Goal: Task Accomplishment & Management: Use online tool/utility

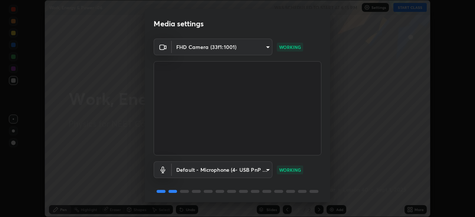
scroll to position [26, 0]
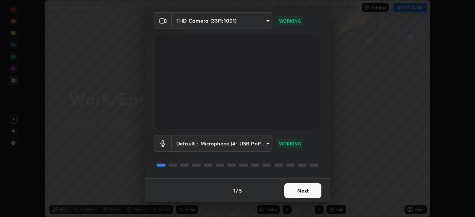
click at [300, 187] on button "Next" at bounding box center [302, 190] width 37 height 15
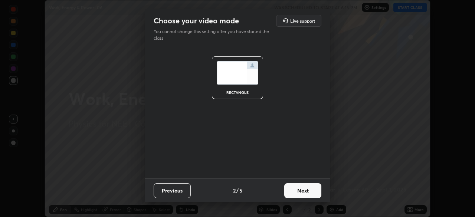
scroll to position [0, 0]
click at [305, 191] on button "Next" at bounding box center [302, 190] width 37 height 15
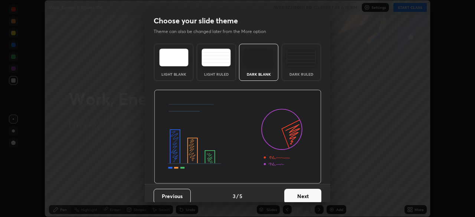
click at [308, 195] on button "Next" at bounding box center [302, 196] width 37 height 15
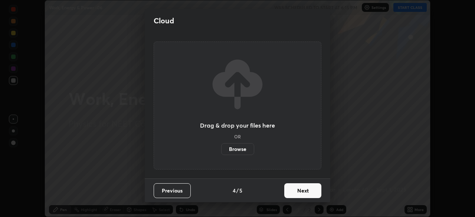
click at [316, 193] on button "Next" at bounding box center [302, 190] width 37 height 15
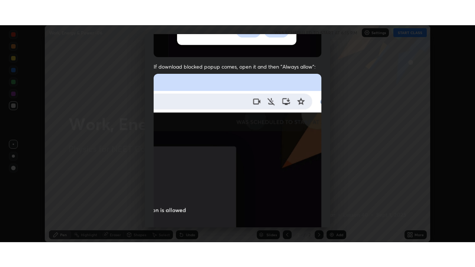
scroll to position [178, 0]
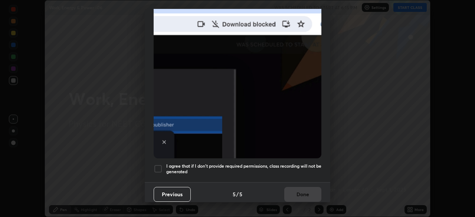
click at [159, 165] on div at bounding box center [158, 169] width 9 height 9
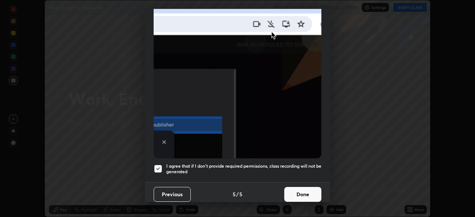
click at [296, 191] on button "Done" at bounding box center [302, 194] width 37 height 15
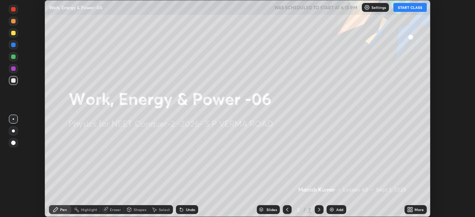
click at [409, 208] on icon at bounding box center [409, 209] width 2 height 2
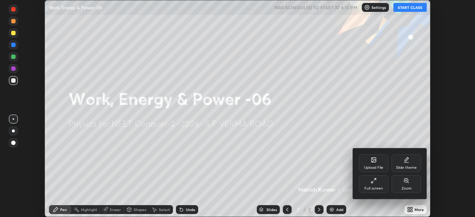
click at [380, 189] on div "Full screen" at bounding box center [374, 189] width 19 height 4
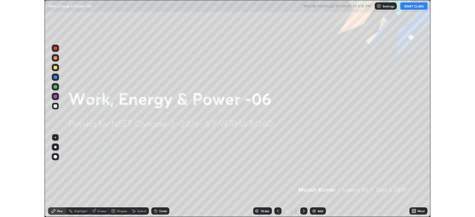
scroll to position [267, 475]
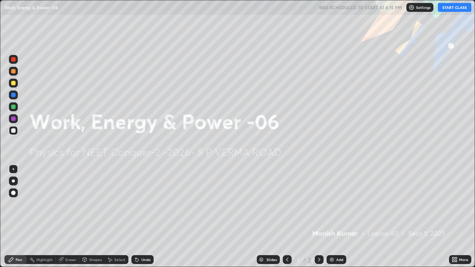
click at [466, 217] on div "More" at bounding box center [463, 260] width 9 height 4
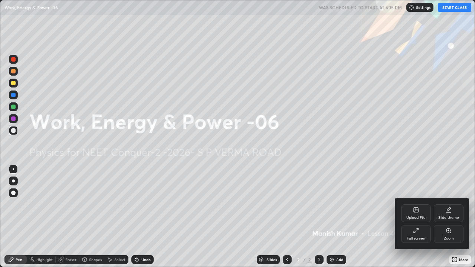
click at [417, 217] on div "Full screen" at bounding box center [416, 239] width 19 height 4
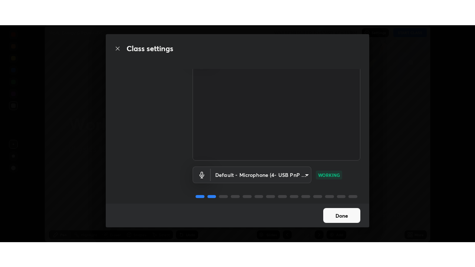
scroll to position [34, 0]
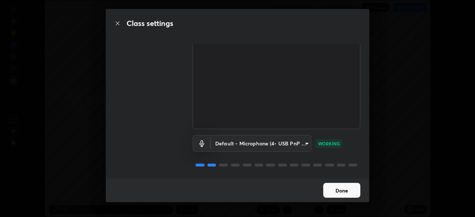
click at [352, 191] on button "Done" at bounding box center [341, 190] width 37 height 15
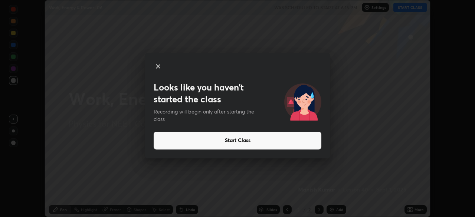
click at [309, 137] on button "Start Class" at bounding box center [238, 141] width 168 height 18
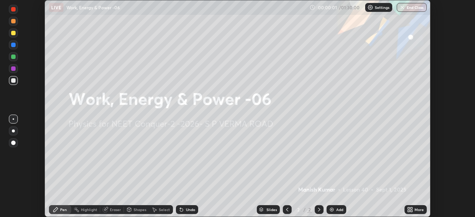
click at [417, 210] on div "More" at bounding box center [419, 210] width 9 height 4
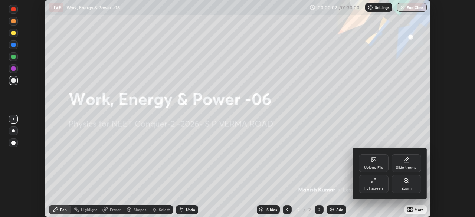
click at [377, 187] on div "Full screen" at bounding box center [374, 189] width 19 height 4
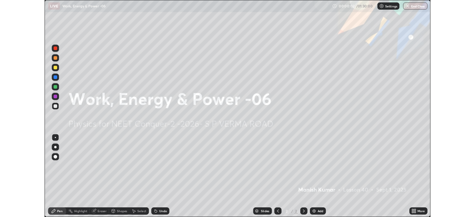
scroll to position [267, 475]
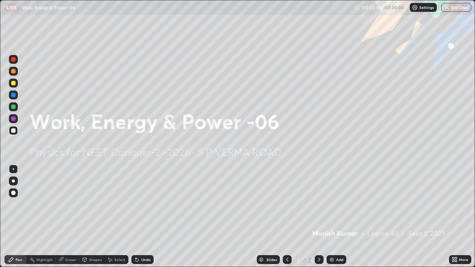
click at [456, 217] on icon at bounding box center [456, 259] width 2 height 2
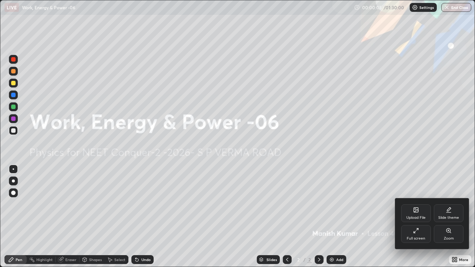
click at [417, 217] on div "Full screen" at bounding box center [416, 234] width 30 height 18
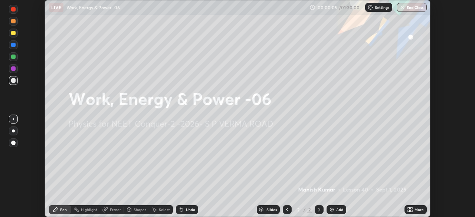
scroll to position [36923, 36665]
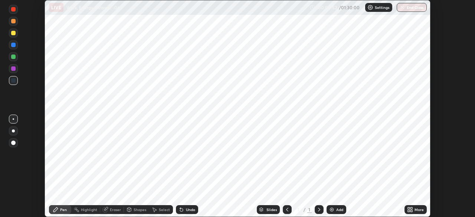
click at [319, 210] on icon at bounding box center [319, 210] width 6 height 6
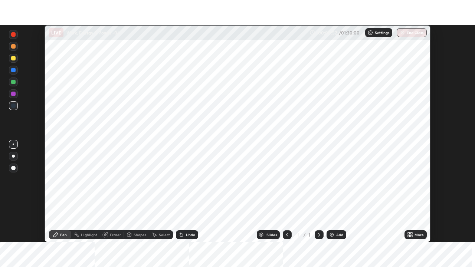
scroll to position [217, 475]
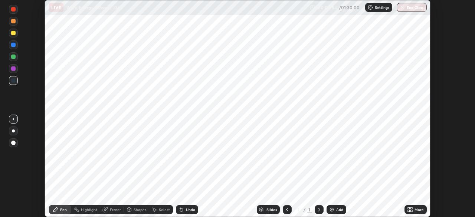
click at [338, 209] on div "Add" at bounding box center [339, 210] width 7 height 4
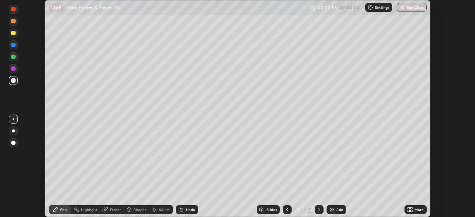
click at [419, 209] on div "More" at bounding box center [419, 210] width 9 height 4
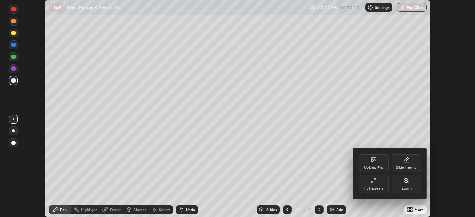
click at [373, 187] on div "Full screen" at bounding box center [374, 189] width 19 height 4
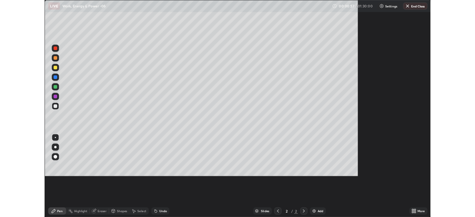
scroll to position [267, 475]
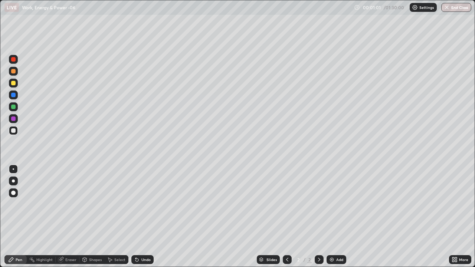
click at [457, 217] on icon at bounding box center [456, 259] width 2 height 2
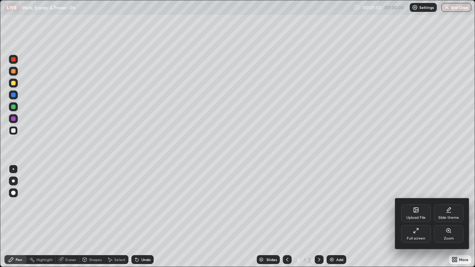
click at [420, 217] on div "Full screen" at bounding box center [416, 234] width 30 height 18
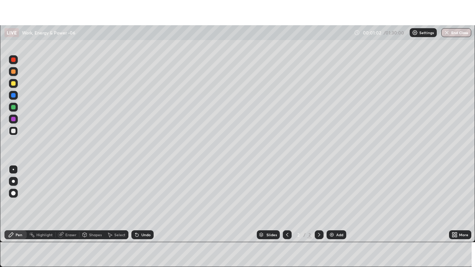
scroll to position [36923, 36665]
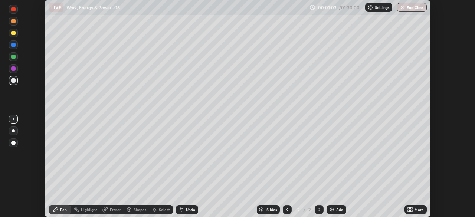
click at [421, 208] on div "More" at bounding box center [419, 210] width 9 height 4
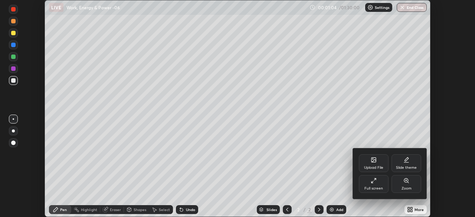
click at [378, 185] on div "Full screen" at bounding box center [374, 184] width 30 height 18
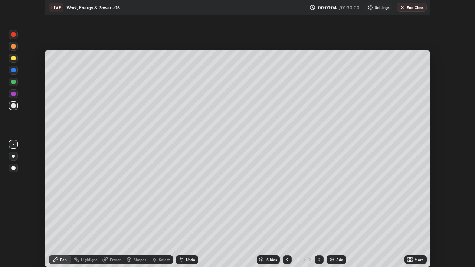
scroll to position [267, 475]
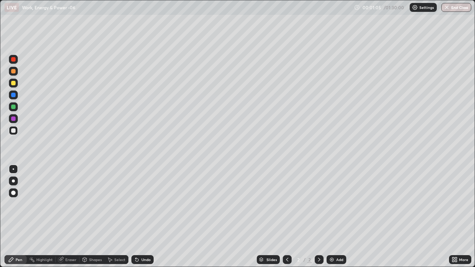
click at [456, 217] on icon at bounding box center [456, 259] width 2 height 2
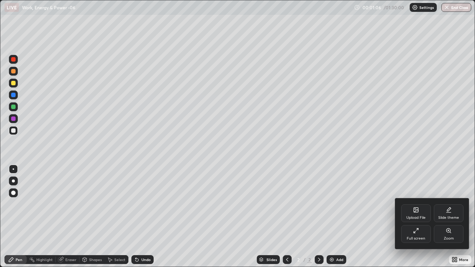
click at [451, 217] on div "Slide theme" at bounding box center [449, 218] width 21 height 4
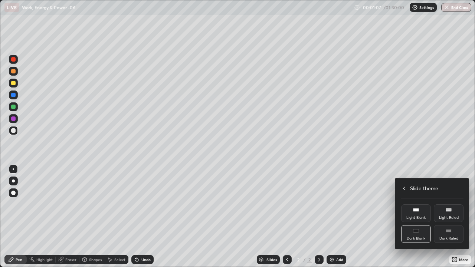
click at [453, 217] on div "Dark Ruled" at bounding box center [449, 234] width 30 height 18
click at [379, 217] on div at bounding box center [237, 133] width 475 height 267
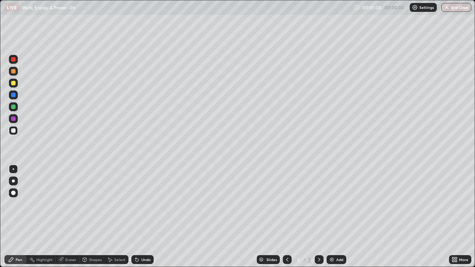
click at [336, 217] on div "Add" at bounding box center [339, 260] width 7 height 4
click at [68, 217] on div "Eraser" at bounding box center [70, 260] width 11 height 4
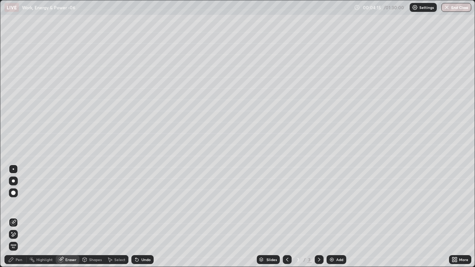
click at [22, 217] on div "Pen" at bounding box center [19, 260] width 7 height 4
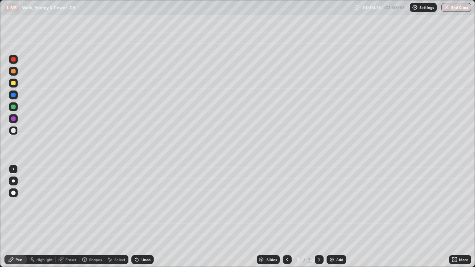
click at [14, 133] on div at bounding box center [13, 131] width 4 height 4
click at [13, 83] on div at bounding box center [13, 83] width 4 height 4
click at [13, 60] on div at bounding box center [13, 59] width 4 height 4
click at [14, 71] on div at bounding box center [13, 71] width 4 height 4
click at [14, 96] on div at bounding box center [13, 95] width 4 height 4
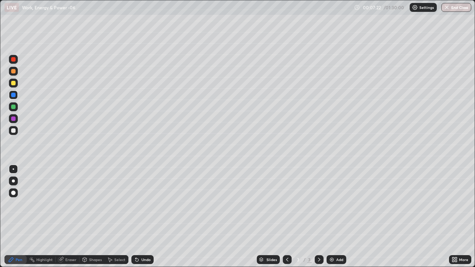
click at [12, 61] on div at bounding box center [13, 59] width 4 height 4
click at [13, 130] on div at bounding box center [13, 131] width 4 height 4
click at [150, 217] on div "Undo" at bounding box center [142, 260] width 22 height 9
click at [149, 217] on div "Undo" at bounding box center [146, 260] width 9 height 4
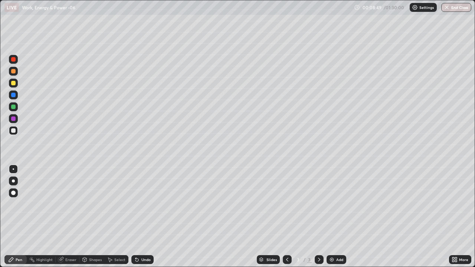
click at [147, 217] on div "Undo" at bounding box center [146, 260] width 9 height 4
click at [148, 217] on div "Undo" at bounding box center [142, 260] width 22 height 9
click at [149, 217] on div "Undo" at bounding box center [142, 260] width 22 height 9
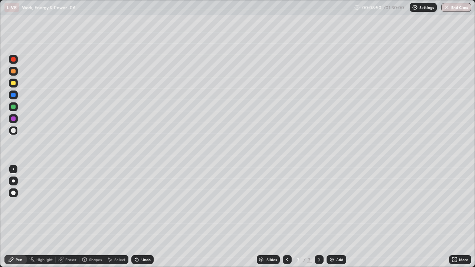
click at [149, 217] on div "Undo" at bounding box center [142, 260] width 22 height 9
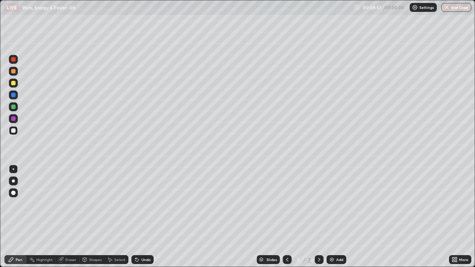
click at [149, 217] on div "Undo" at bounding box center [142, 260] width 22 height 9
click at [148, 217] on div "Undo" at bounding box center [142, 260] width 22 height 9
click at [147, 217] on div "Undo" at bounding box center [142, 260] width 22 height 9
click at [74, 217] on div "Eraser" at bounding box center [70, 260] width 11 height 4
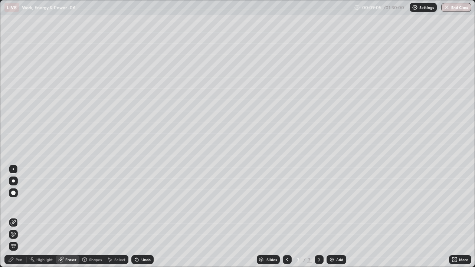
click at [22, 217] on div "Pen" at bounding box center [15, 260] width 22 height 9
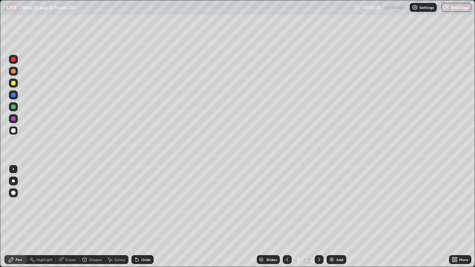
click at [17, 97] on div at bounding box center [13, 95] width 9 height 9
click at [141, 217] on div "Undo" at bounding box center [142, 260] width 22 height 9
click at [16, 134] on div at bounding box center [13, 130] width 9 height 9
click at [143, 217] on div "Undo" at bounding box center [146, 260] width 9 height 4
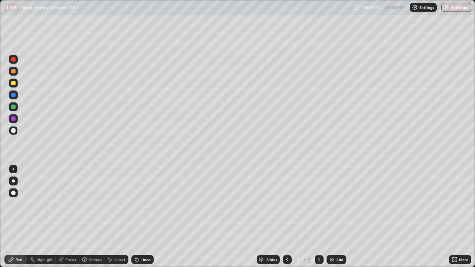
click at [146, 217] on div "Undo" at bounding box center [142, 260] width 22 height 9
click at [16, 74] on div at bounding box center [13, 71] width 9 height 9
click at [13, 60] on div at bounding box center [13, 59] width 4 height 4
click at [14, 71] on div at bounding box center [13, 71] width 4 height 4
click at [339, 217] on div "Add" at bounding box center [339, 260] width 7 height 4
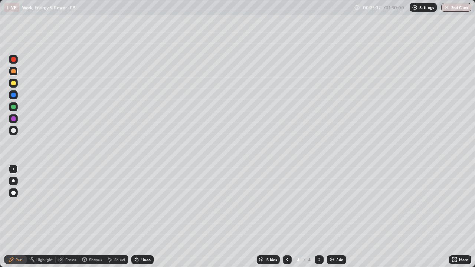
click at [339, 217] on div "Add" at bounding box center [339, 260] width 7 height 4
click at [17, 130] on div at bounding box center [13, 130] width 9 height 9
click at [16, 83] on div at bounding box center [13, 83] width 9 height 9
click at [142, 217] on div "Undo" at bounding box center [142, 260] width 22 height 9
click at [146, 217] on div "Undo" at bounding box center [142, 260] width 22 height 9
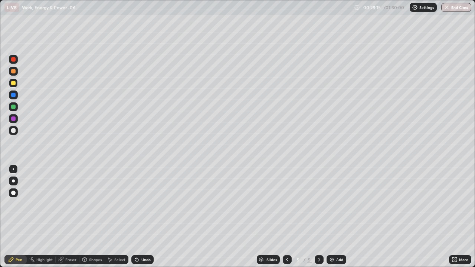
click at [143, 217] on div "Undo" at bounding box center [146, 260] width 9 height 4
click at [144, 217] on div "Undo" at bounding box center [146, 260] width 9 height 4
click at [143, 217] on div "Undo" at bounding box center [146, 260] width 9 height 4
click at [334, 217] on div "Add" at bounding box center [337, 260] width 20 height 9
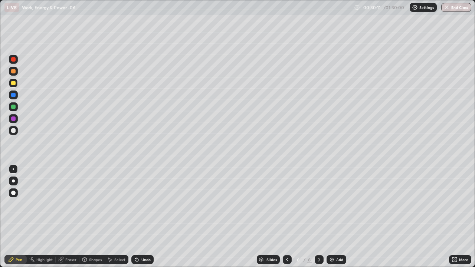
click at [16, 133] on div at bounding box center [13, 130] width 9 height 9
click at [144, 217] on div "Undo" at bounding box center [146, 260] width 9 height 4
click at [17, 72] on div at bounding box center [13, 71] width 9 height 9
click at [14, 83] on div at bounding box center [13, 83] width 4 height 4
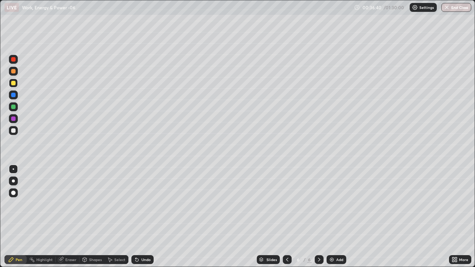
click at [14, 59] on div at bounding box center [13, 59] width 4 height 4
click at [336, 217] on div "Add" at bounding box center [339, 260] width 7 height 4
click at [15, 73] on div at bounding box center [13, 71] width 4 height 4
click at [10, 85] on div at bounding box center [13, 83] width 9 height 9
click at [145, 217] on div "Undo" at bounding box center [146, 260] width 9 height 4
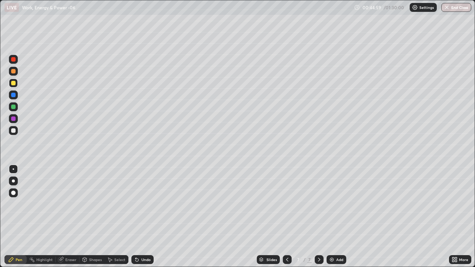
click at [146, 217] on div "Undo" at bounding box center [146, 260] width 9 height 4
click at [14, 74] on div at bounding box center [13, 71] width 9 height 9
click at [17, 106] on div at bounding box center [13, 107] width 9 height 9
click at [336, 217] on div "Add" at bounding box center [339, 260] width 7 height 4
click at [16, 130] on div at bounding box center [13, 130] width 9 height 9
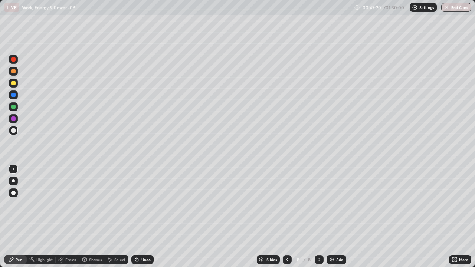
click at [14, 61] on div at bounding box center [13, 59] width 4 height 4
click at [14, 72] on div at bounding box center [13, 71] width 4 height 4
click at [13, 85] on div at bounding box center [13, 83] width 4 height 4
click at [14, 133] on div at bounding box center [13, 130] width 9 height 9
click at [15, 108] on div at bounding box center [13, 107] width 4 height 4
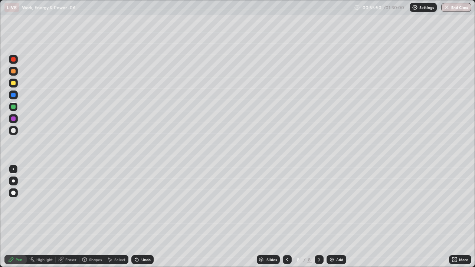
click at [335, 217] on div "Add" at bounding box center [337, 260] width 20 height 9
click at [16, 132] on div at bounding box center [13, 130] width 9 height 9
click at [13, 84] on div at bounding box center [13, 83] width 4 height 4
click at [15, 107] on div at bounding box center [13, 107] width 4 height 4
click at [14, 131] on div at bounding box center [13, 131] width 4 height 4
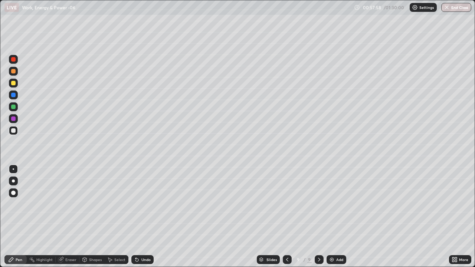
click at [14, 107] on div at bounding box center [13, 107] width 4 height 4
click at [142, 217] on div "Undo" at bounding box center [146, 260] width 9 height 4
click at [140, 217] on div "Undo" at bounding box center [142, 260] width 22 height 9
click at [135, 217] on div "Undo" at bounding box center [142, 260] width 22 height 9
click at [17, 130] on div at bounding box center [13, 130] width 9 height 9
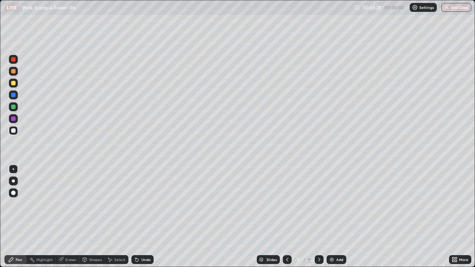
click at [16, 87] on div at bounding box center [13, 83] width 9 height 9
click at [12, 60] on div at bounding box center [13, 59] width 4 height 4
click at [145, 217] on div "Undo" at bounding box center [142, 260] width 22 height 9
click at [144, 217] on div "Undo" at bounding box center [146, 260] width 9 height 4
click at [143, 217] on div "Undo" at bounding box center [146, 260] width 9 height 4
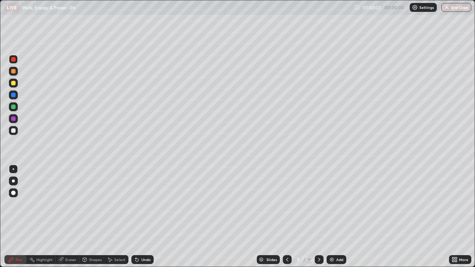
click at [142, 217] on div "Undo" at bounding box center [146, 260] width 9 height 4
click at [141, 217] on div "Undo" at bounding box center [142, 260] width 22 height 9
click at [142, 217] on div "Undo" at bounding box center [146, 260] width 9 height 4
click at [139, 217] on div "Undo" at bounding box center [142, 260] width 22 height 9
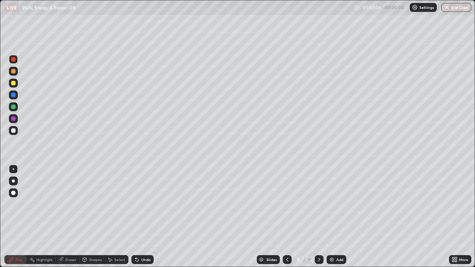
click at [138, 217] on div "Undo" at bounding box center [142, 260] width 22 height 9
click at [136, 217] on icon at bounding box center [137, 260] width 3 height 3
click at [139, 217] on icon at bounding box center [137, 260] width 6 height 6
click at [136, 217] on icon at bounding box center [137, 260] width 6 height 6
click at [136, 217] on div "Undo" at bounding box center [142, 260] width 22 height 9
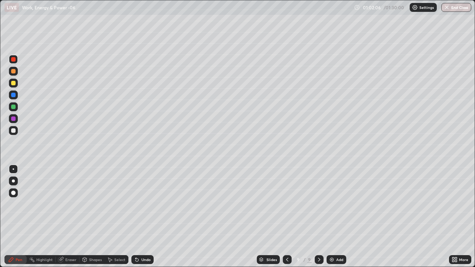
click at [136, 217] on div "Undo" at bounding box center [142, 260] width 22 height 9
click at [136, 217] on icon at bounding box center [137, 260] width 3 height 3
click at [137, 217] on icon at bounding box center [137, 260] width 6 height 6
click at [136, 217] on icon at bounding box center [137, 260] width 3 height 3
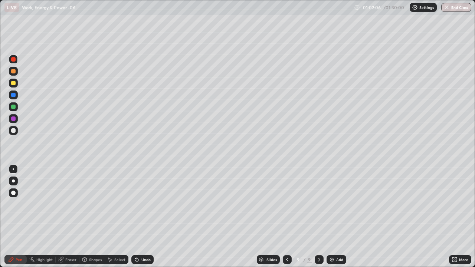
click at [136, 217] on icon at bounding box center [137, 260] width 3 height 3
click at [13, 83] on div at bounding box center [13, 83] width 4 height 4
click at [336, 217] on div "Add" at bounding box center [337, 260] width 20 height 9
click at [16, 130] on div at bounding box center [13, 130] width 9 height 9
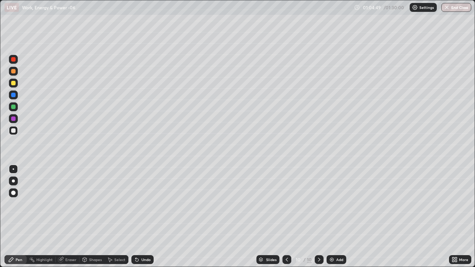
click at [144, 217] on div "Undo" at bounding box center [146, 260] width 9 height 4
click at [146, 217] on div "Undo" at bounding box center [142, 260] width 22 height 9
click at [16, 72] on div at bounding box center [13, 71] width 9 height 9
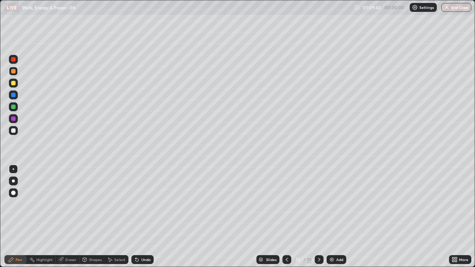
click at [332, 217] on img at bounding box center [332, 260] width 6 height 6
click at [17, 129] on div at bounding box center [13, 130] width 9 height 9
click at [16, 75] on div at bounding box center [13, 71] width 9 height 9
click at [12, 85] on div at bounding box center [13, 83] width 4 height 4
click at [149, 217] on div "Undo" at bounding box center [142, 260] width 22 height 9
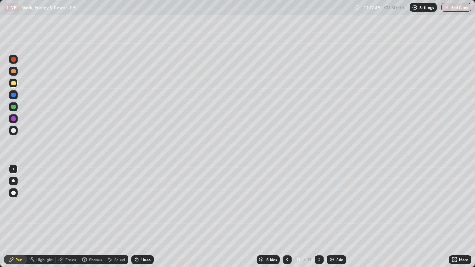
click at [147, 217] on div "Undo" at bounding box center [146, 260] width 9 height 4
click at [149, 217] on div "Undo" at bounding box center [146, 260] width 9 height 4
click at [332, 217] on img at bounding box center [332, 260] width 6 height 6
click at [13, 131] on div at bounding box center [13, 131] width 4 height 4
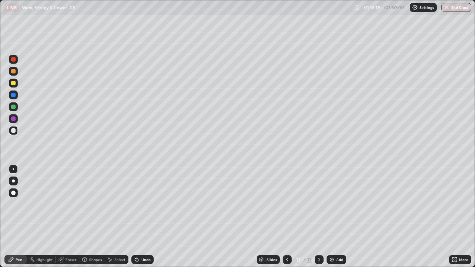
click at [14, 72] on div at bounding box center [13, 71] width 4 height 4
click at [14, 86] on div at bounding box center [13, 83] width 9 height 9
click at [144, 217] on div "Undo" at bounding box center [142, 260] width 22 height 9
click at [145, 217] on div "Undo" at bounding box center [146, 260] width 9 height 4
click at [147, 217] on div "Undo" at bounding box center [146, 260] width 9 height 4
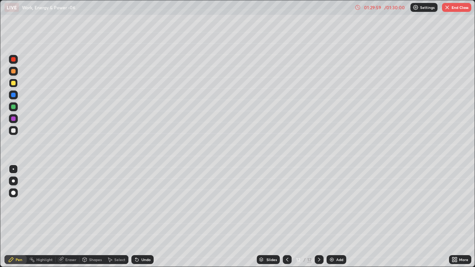
click at [456, 7] on button "End Class" at bounding box center [456, 7] width 29 height 9
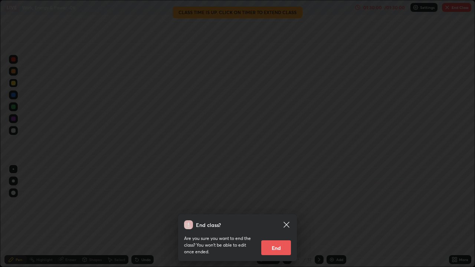
click at [286, 217] on button "End" at bounding box center [276, 248] width 30 height 15
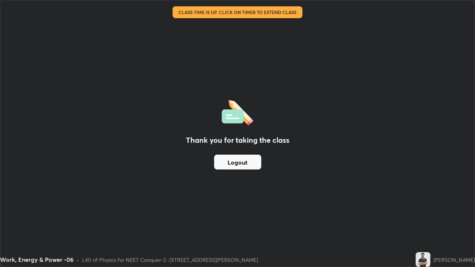
click at [253, 163] on button "Logout" at bounding box center [237, 162] width 47 height 15
